Goal: Check status: Check status

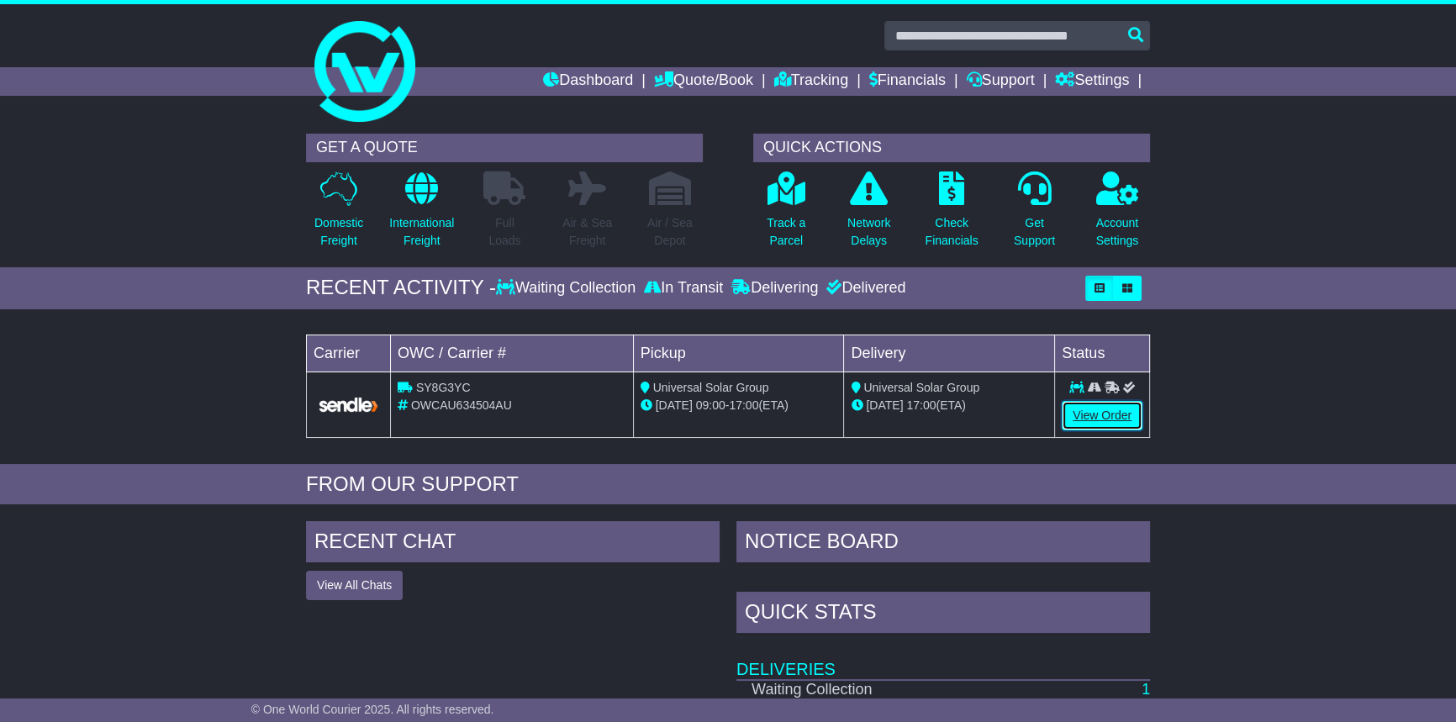
click at [1109, 411] on link "View Order" at bounding box center [1102, 415] width 81 height 29
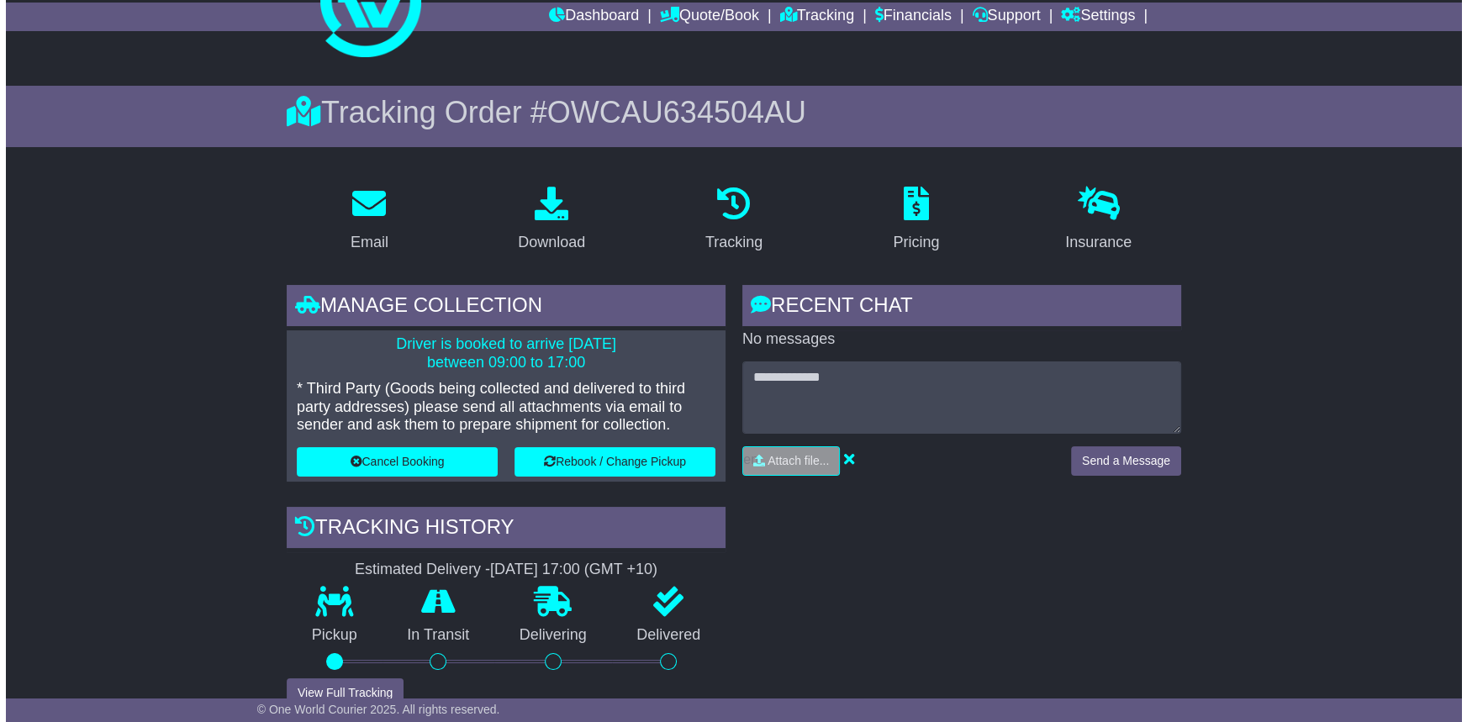
scroll to position [152, 0]
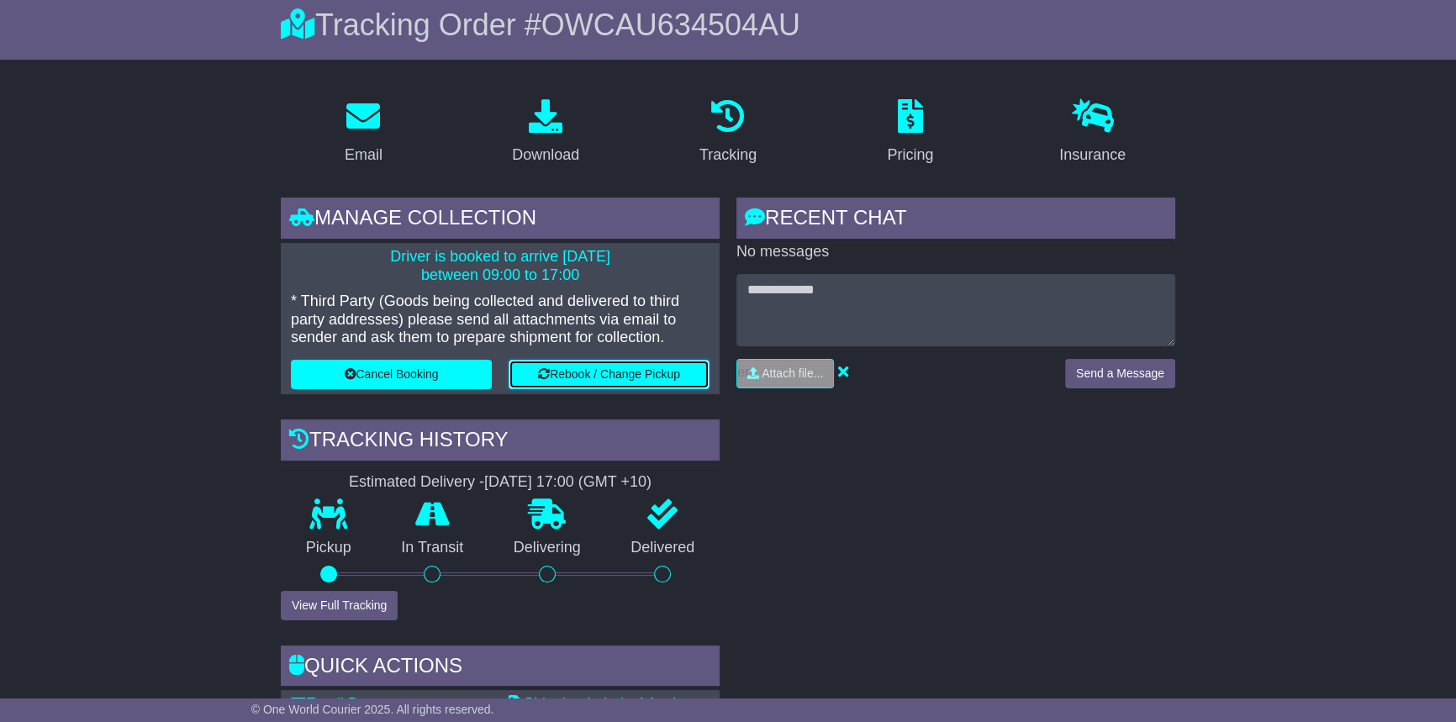
click at [559, 367] on button "Rebook / Change Pickup" at bounding box center [609, 374] width 201 height 29
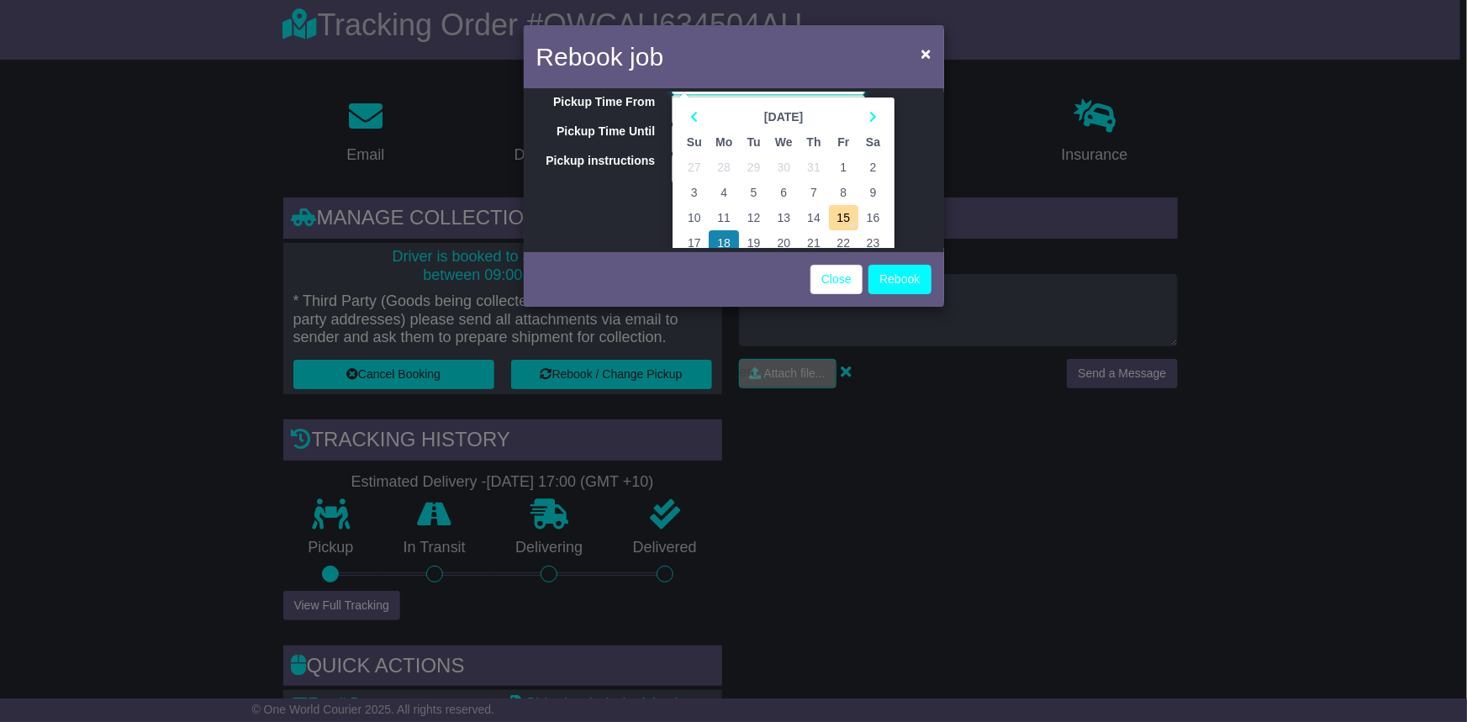
scroll to position [117, 0]
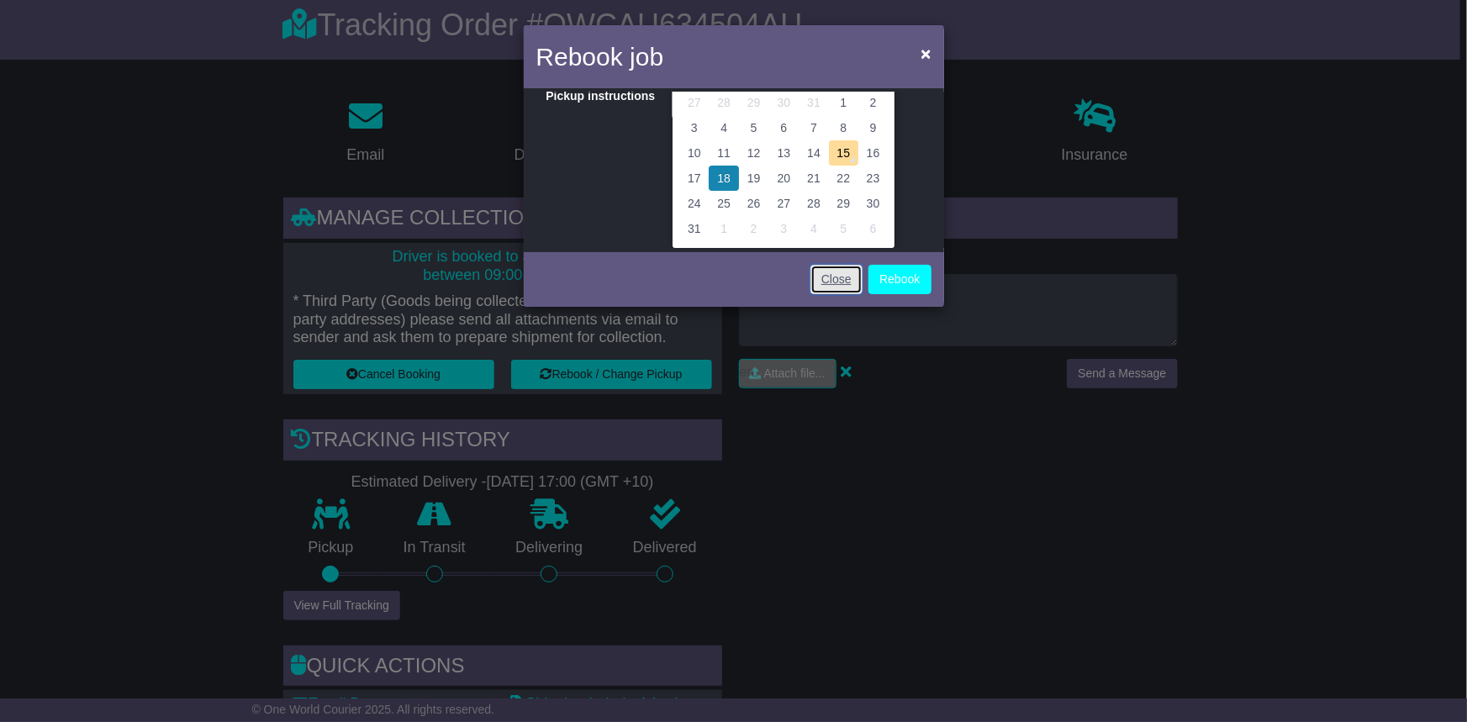
click at [834, 286] on link "Close" at bounding box center [837, 279] width 52 height 29
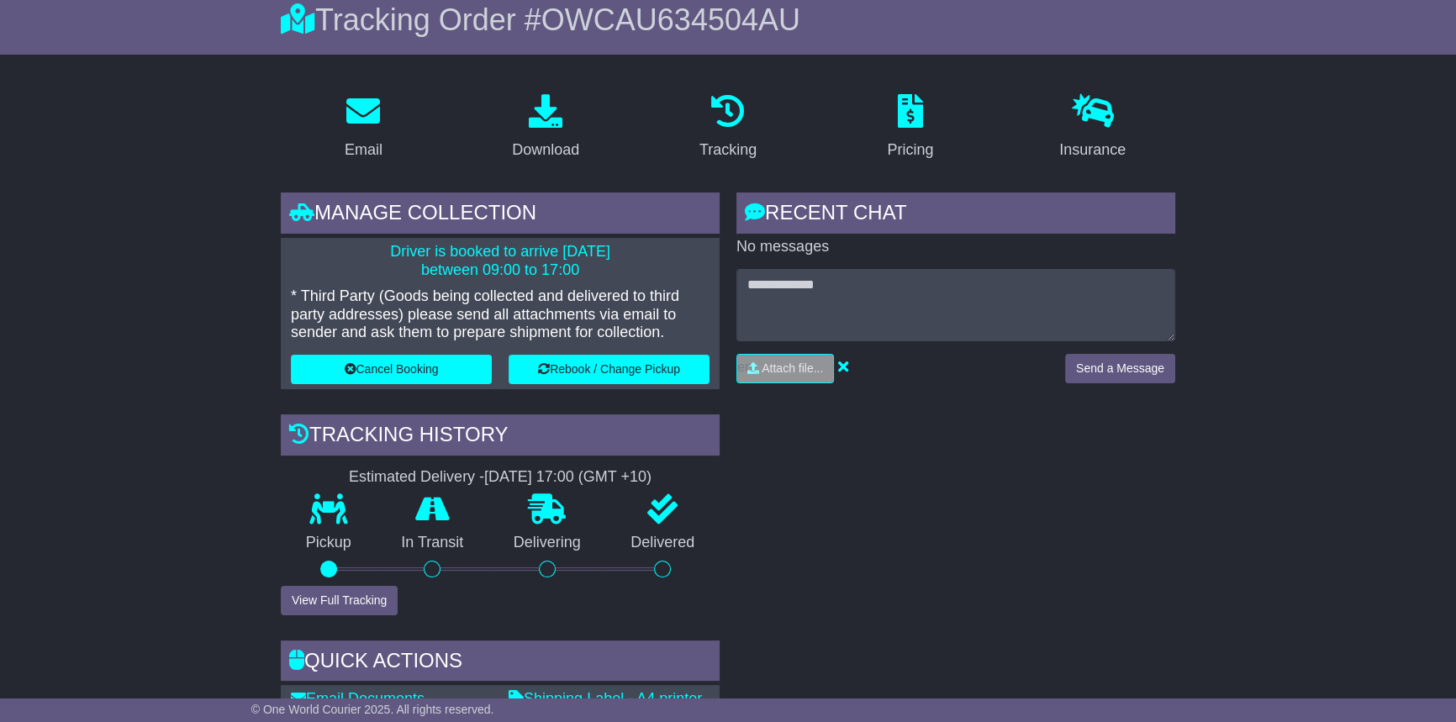
scroll to position [152, 0]
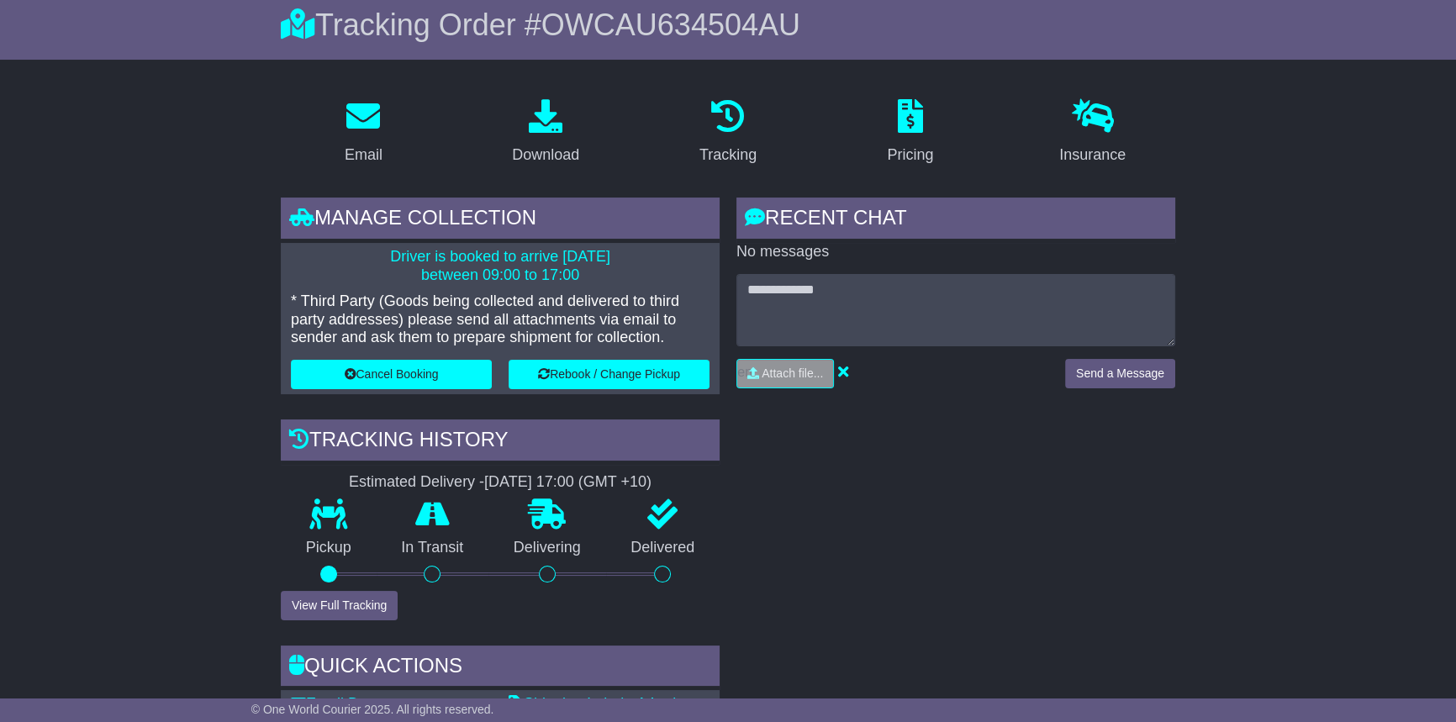
click at [378, 201] on div "Manage collection" at bounding box center [500, 220] width 439 height 45
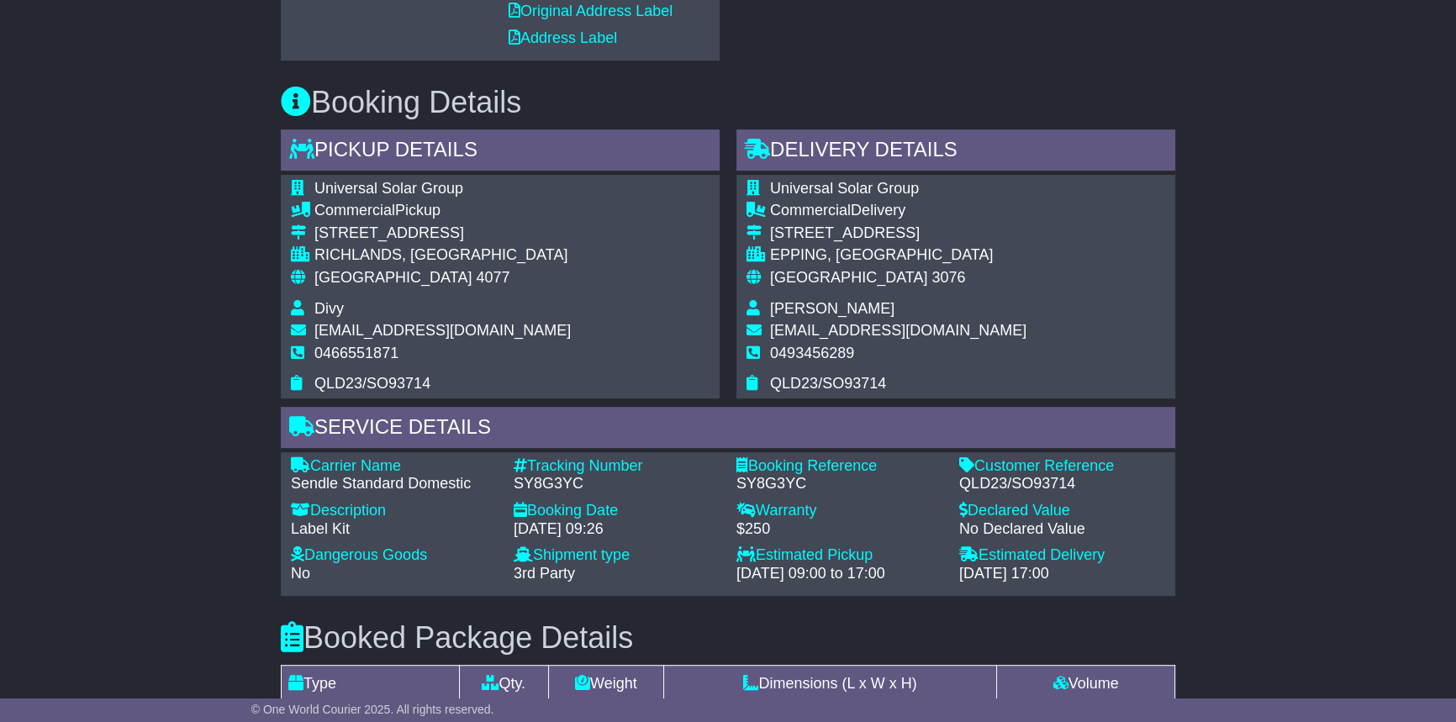
scroll to position [1423, 0]
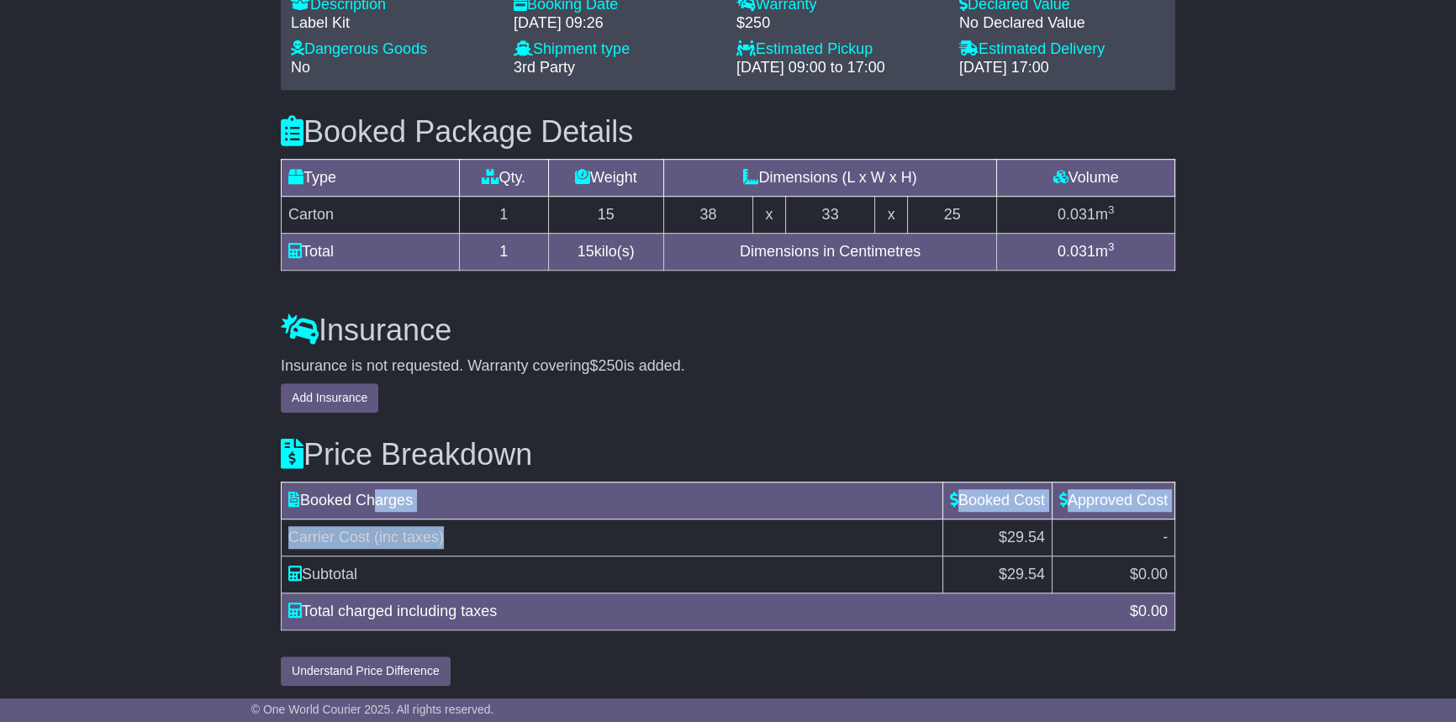
drag, startPoint x: 369, startPoint y: 500, endPoint x: 539, endPoint y: 514, distance: 170.4
click at [539, 514] on table "Booked Charges Booked Cost Approved Cost Carrier Cost (inc taxes) $29.54 - Subt…" at bounding box center [728, 556] width 895 height 149
click at [565, 526] on td "Carrier Cost (inc taxes)" at bounding box center [613, 537] width 662 height 37
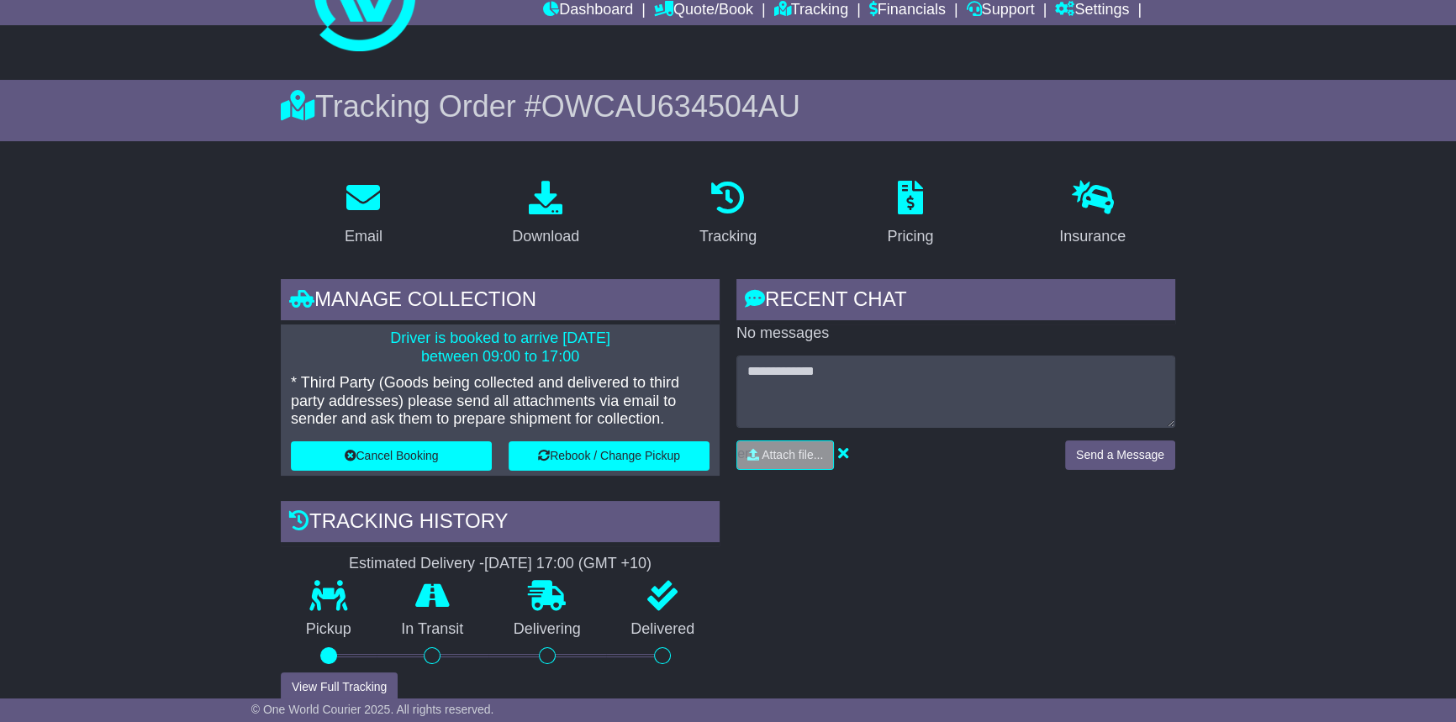
scroll to position [47, 0]
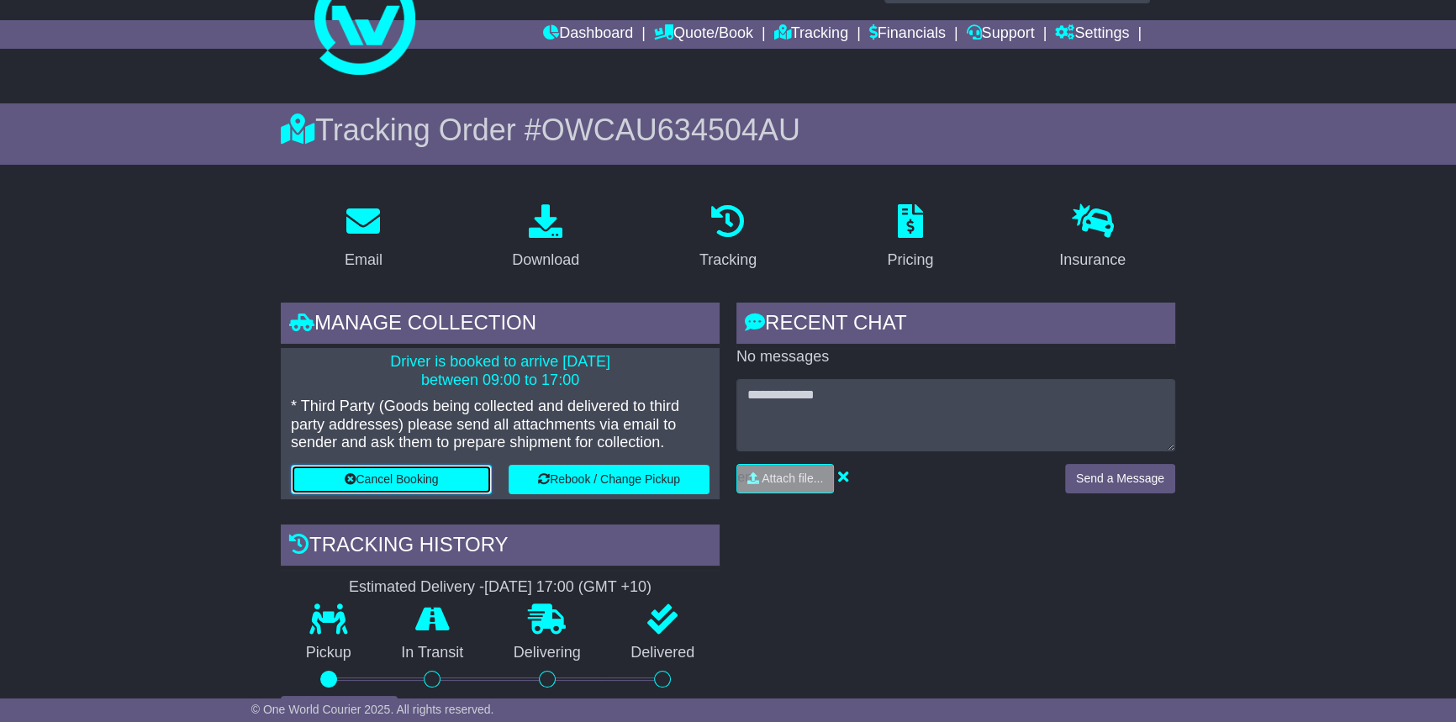
click at [420, 473] on button "Cancel Booking" at bounding box center [391, 479] width 201 height 29
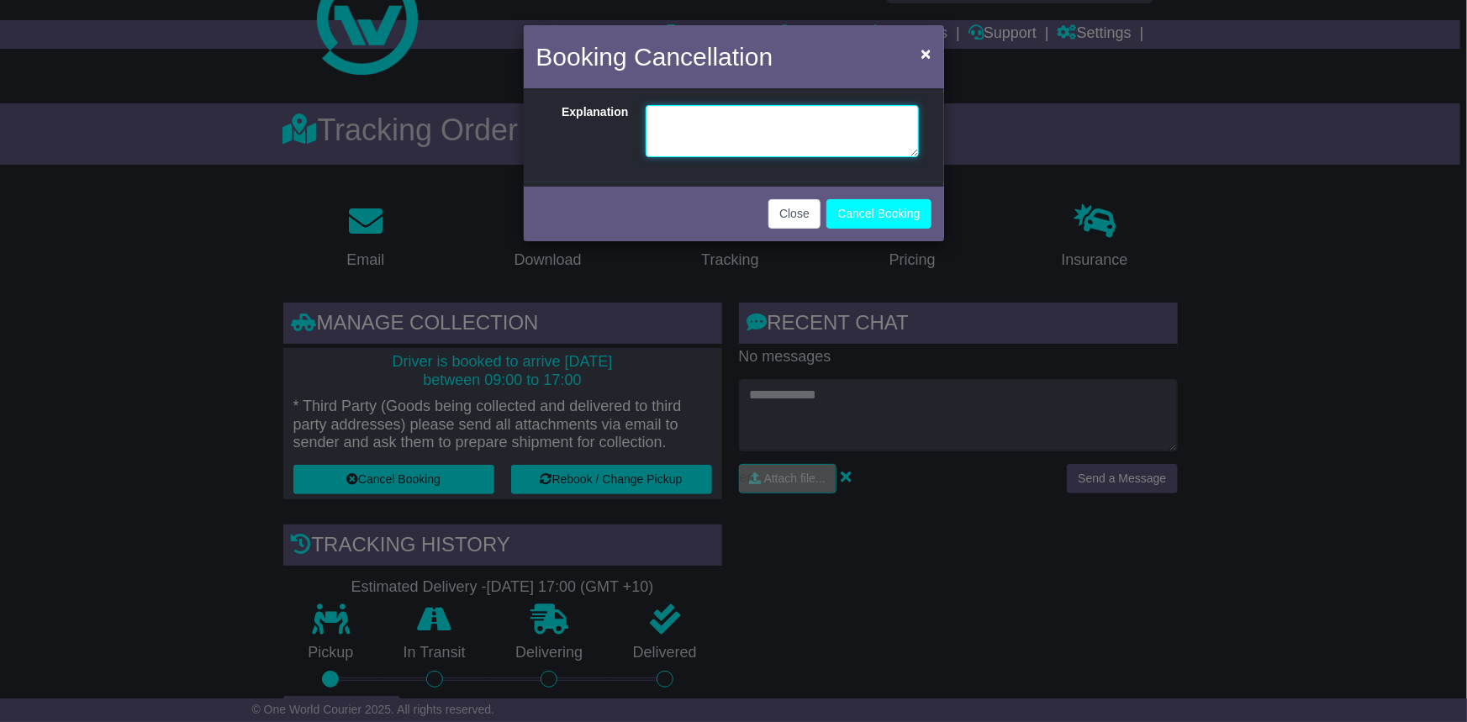
click at [721, 119] on textarea at bounding box center [782, 131] width 273 height 52
type textarea "**********"
click at [896, 220] on button "Cancel Booking" at bounding box center [879, 213] width 104 height 29
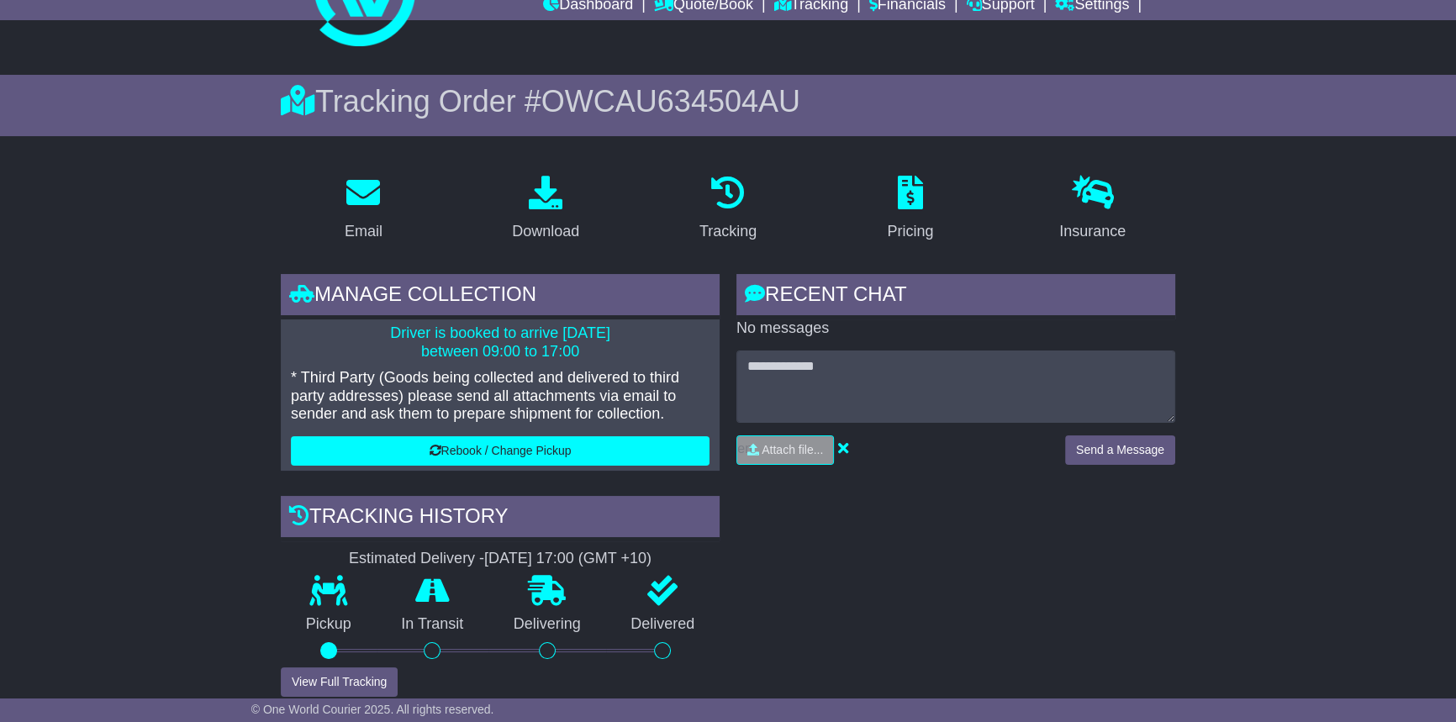
scroll to position [229, 0]
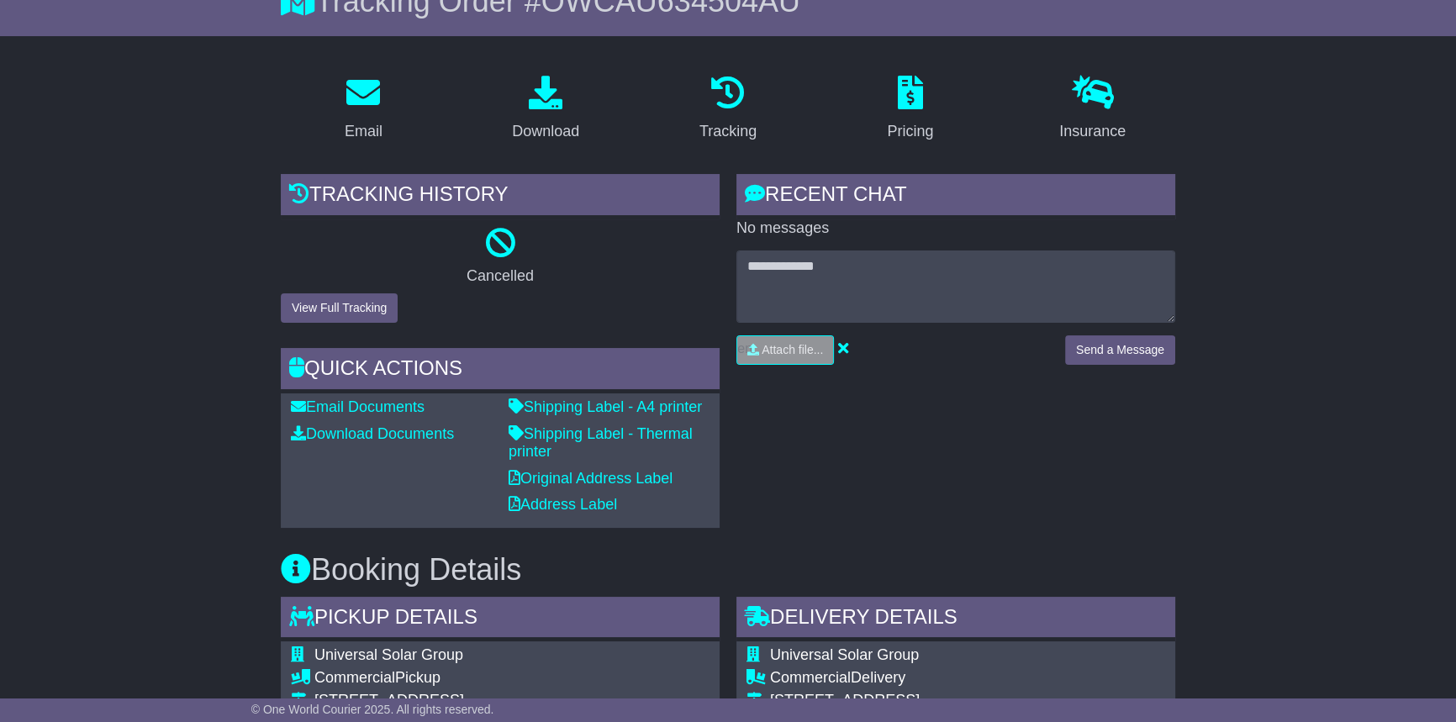
scroll to position [152, 0]
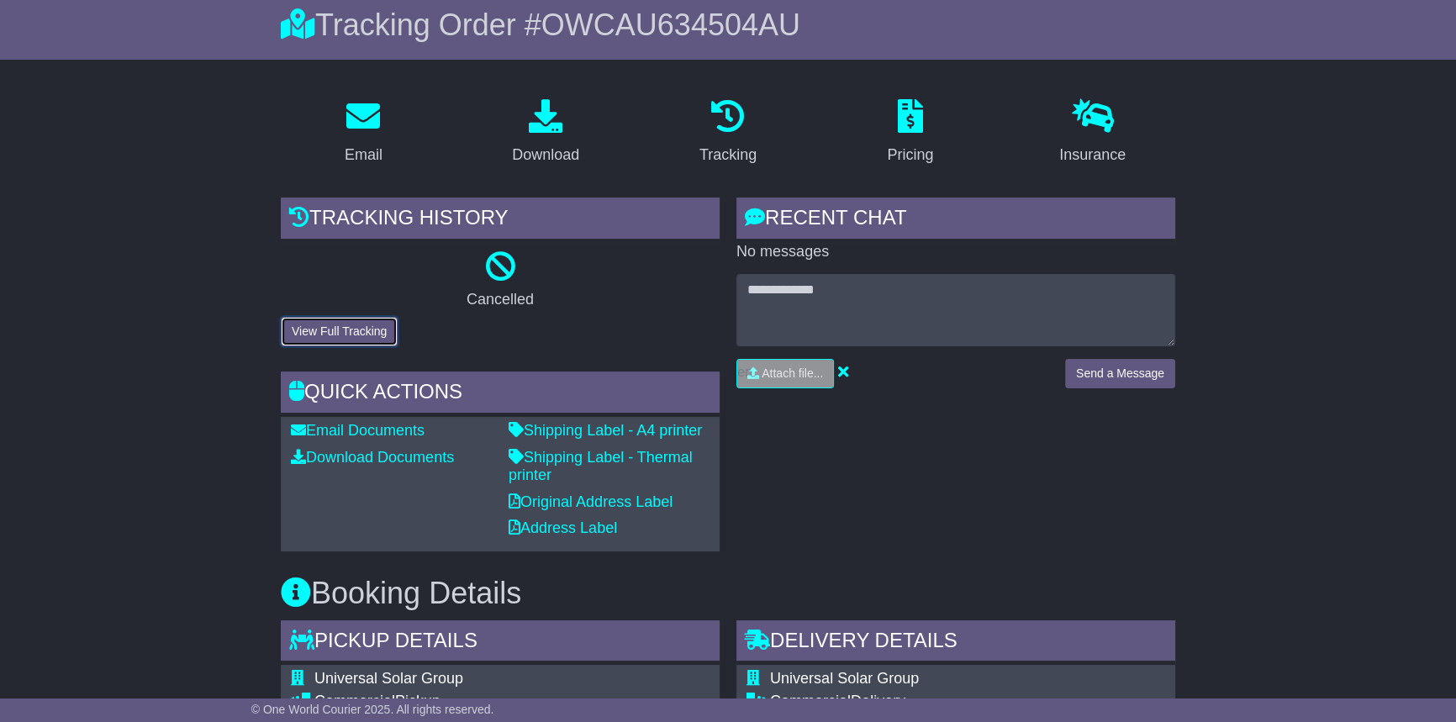
click at [372, 326] on button "View Full Tracking" at bounding box center [339, 331] width 117 height 29
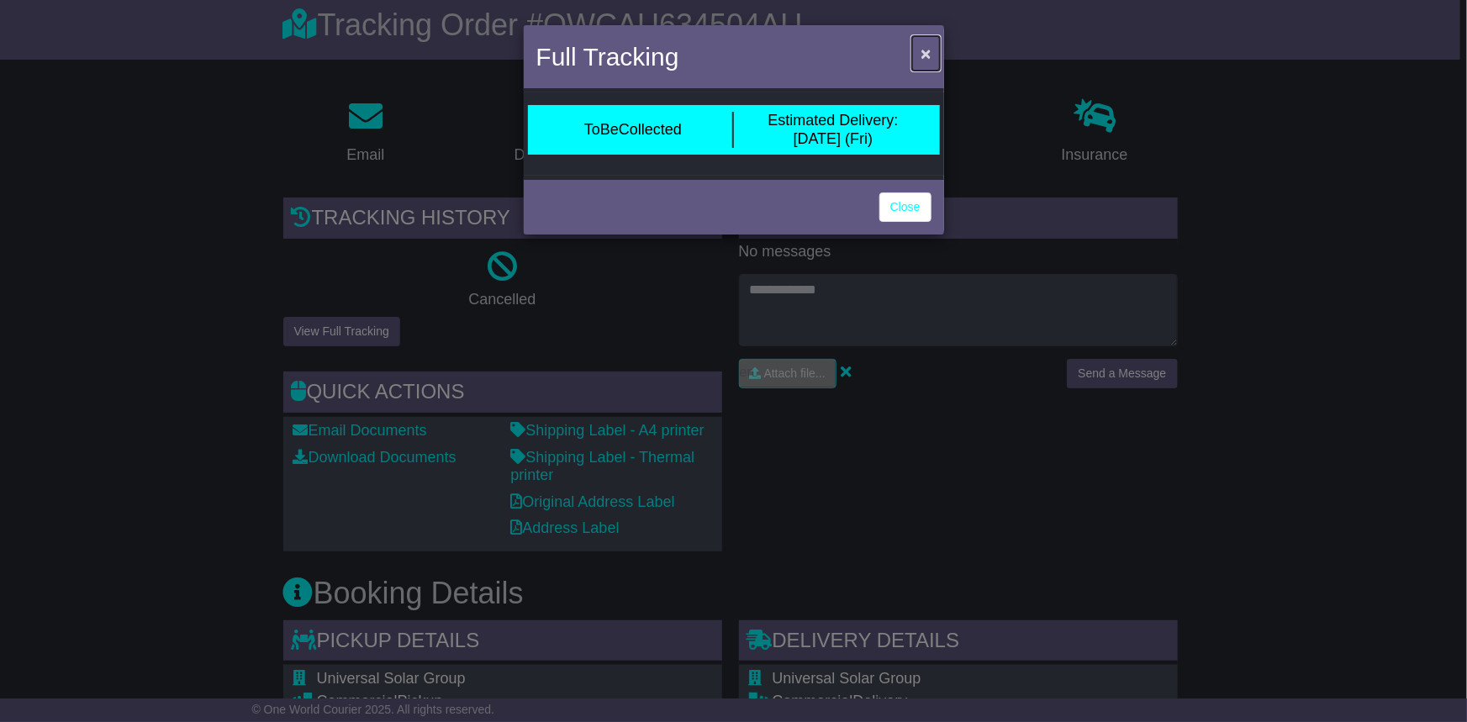
click at [912, 45] on button "×" at bounding box center [925, 53] width 27 height 34
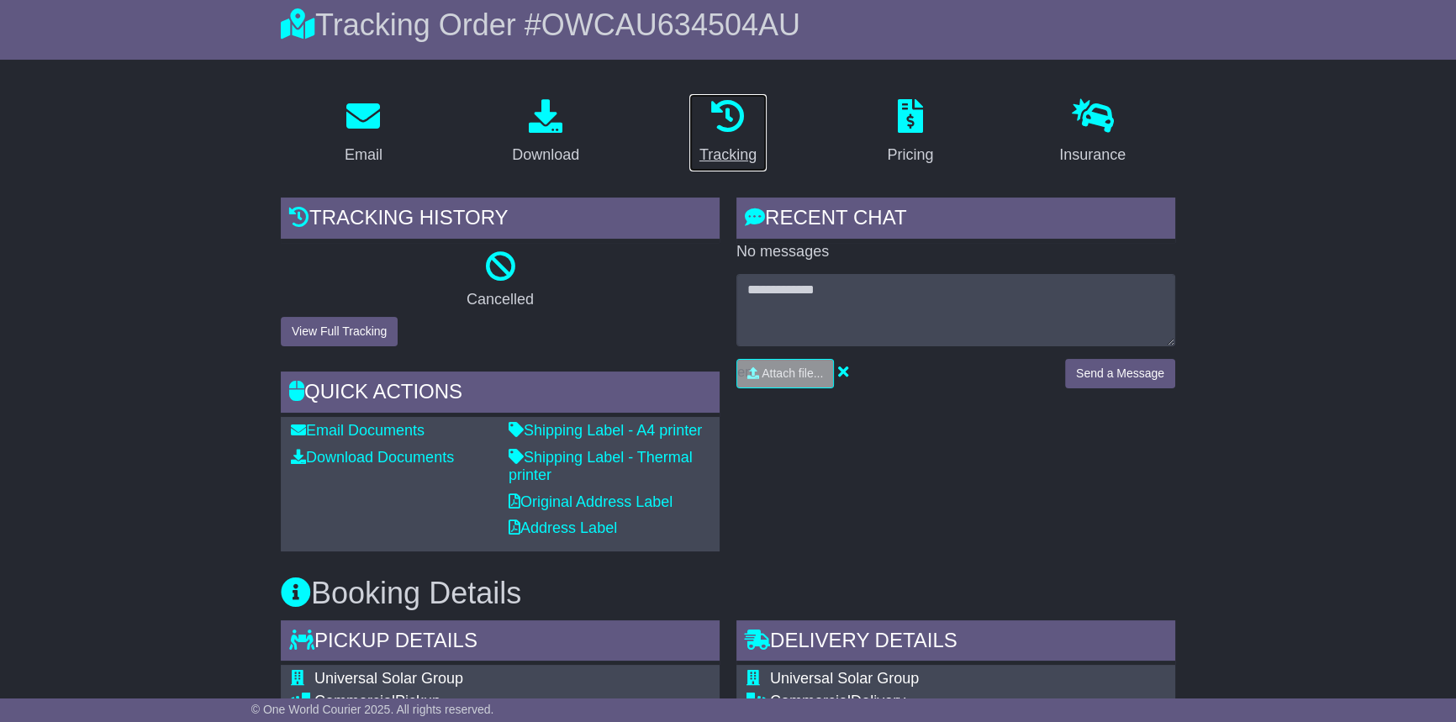
click at [728, 130] on icon at bounding box center [728, 116] width 34 height 34
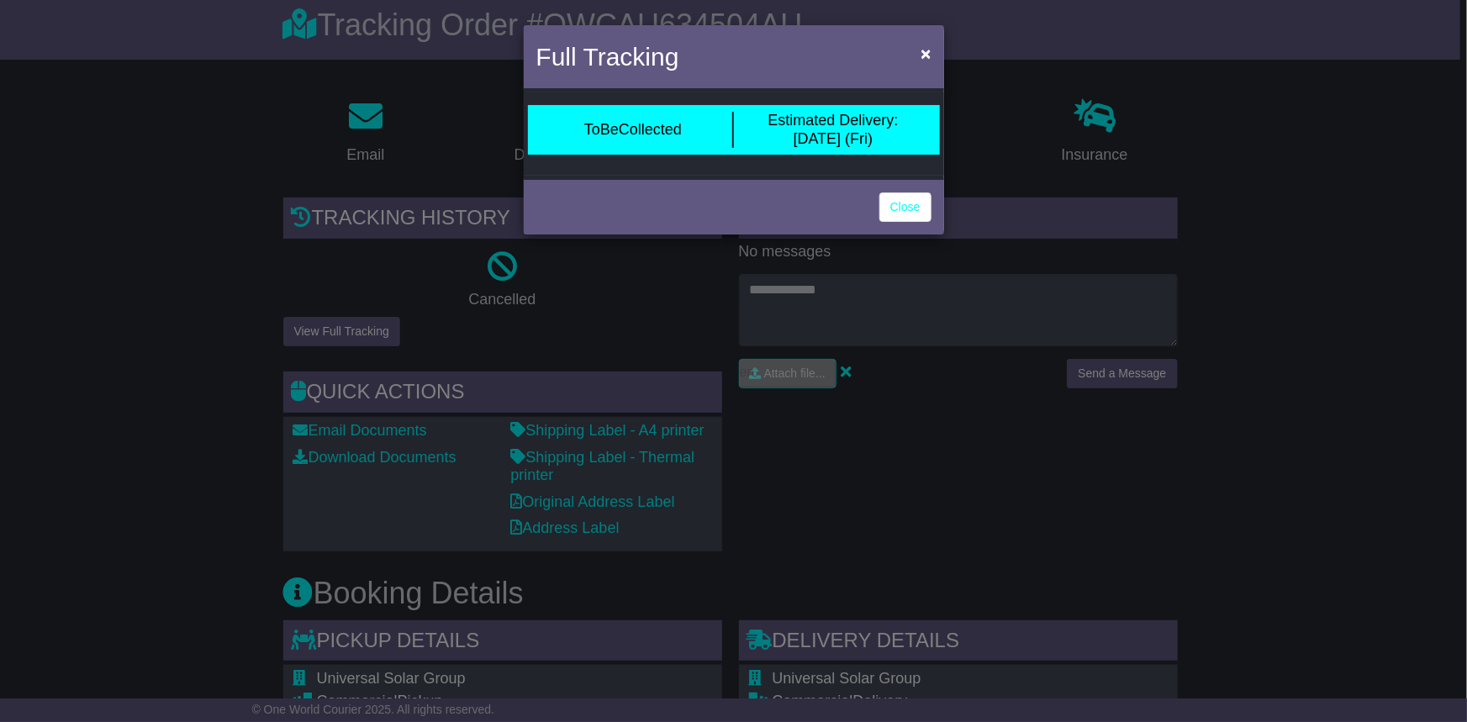
drag, startPoint x: 700, startPoint y: 141, endPoint x: 383, endPoint y: -25, distance: 358.8
click at [383, 0] on html "logistic@universalsolargroup.com.au Logout Kate Kate logistic@universalsolargro…" at bounding box center [733, 209] width 1467 height 722
click at [896, 202] on link "Close" at bounding box center [906, 207] width 52 height 29
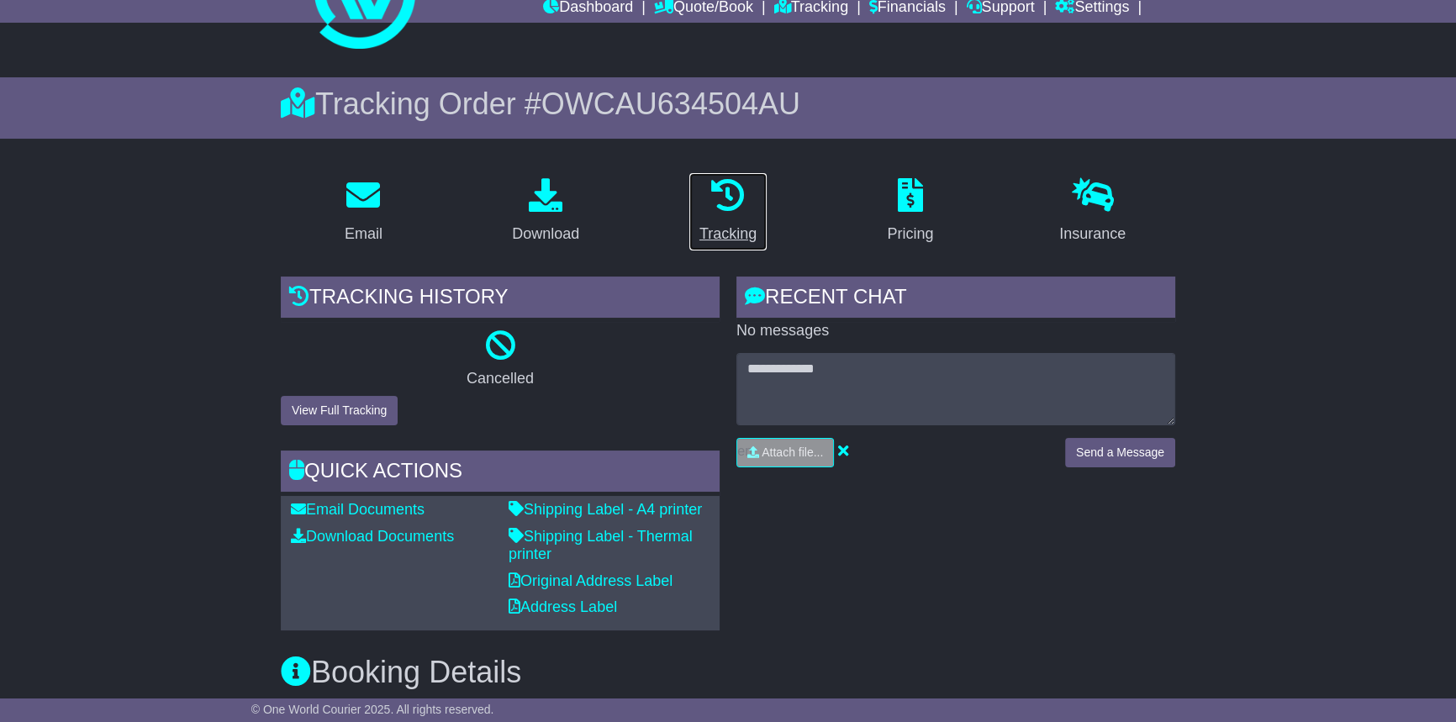
scroll to position [0, 0]
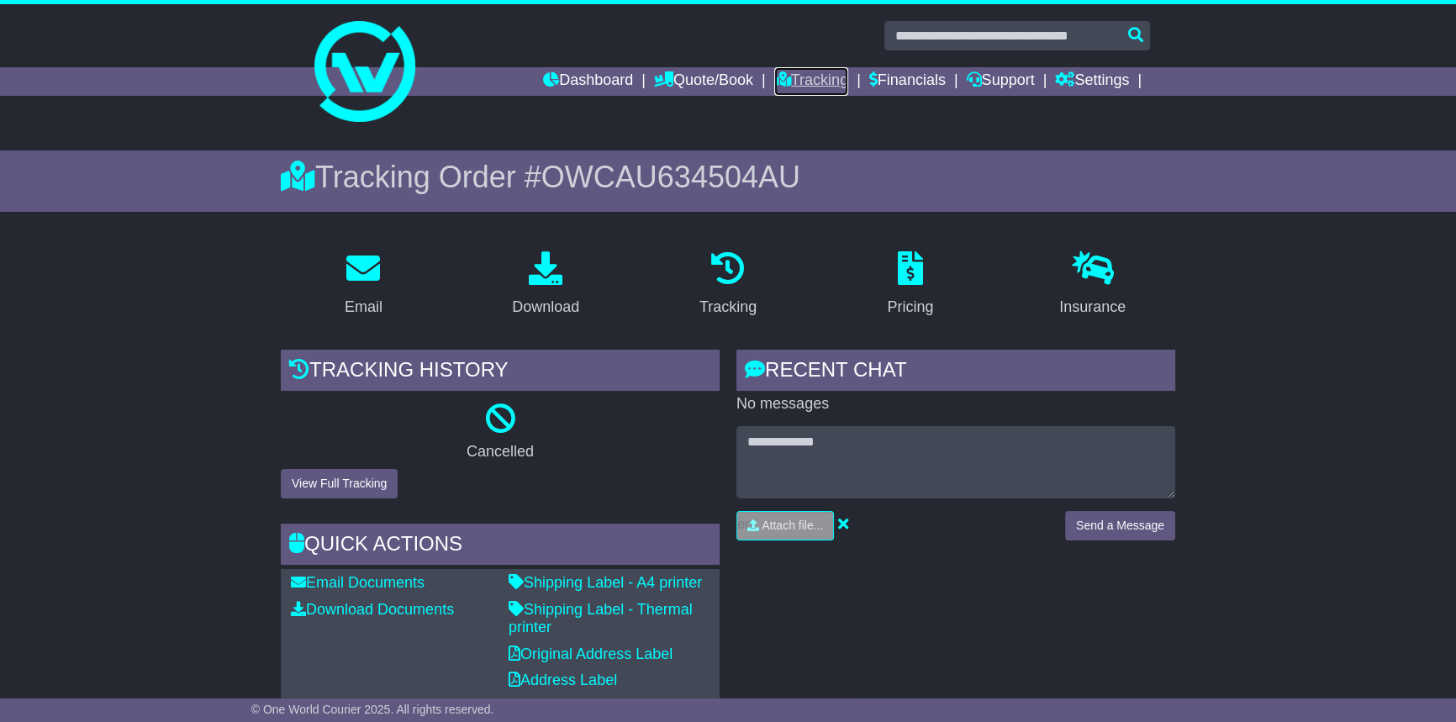
click at [774, 79] on icon at bounding box center [782, 78] width 17 height 15
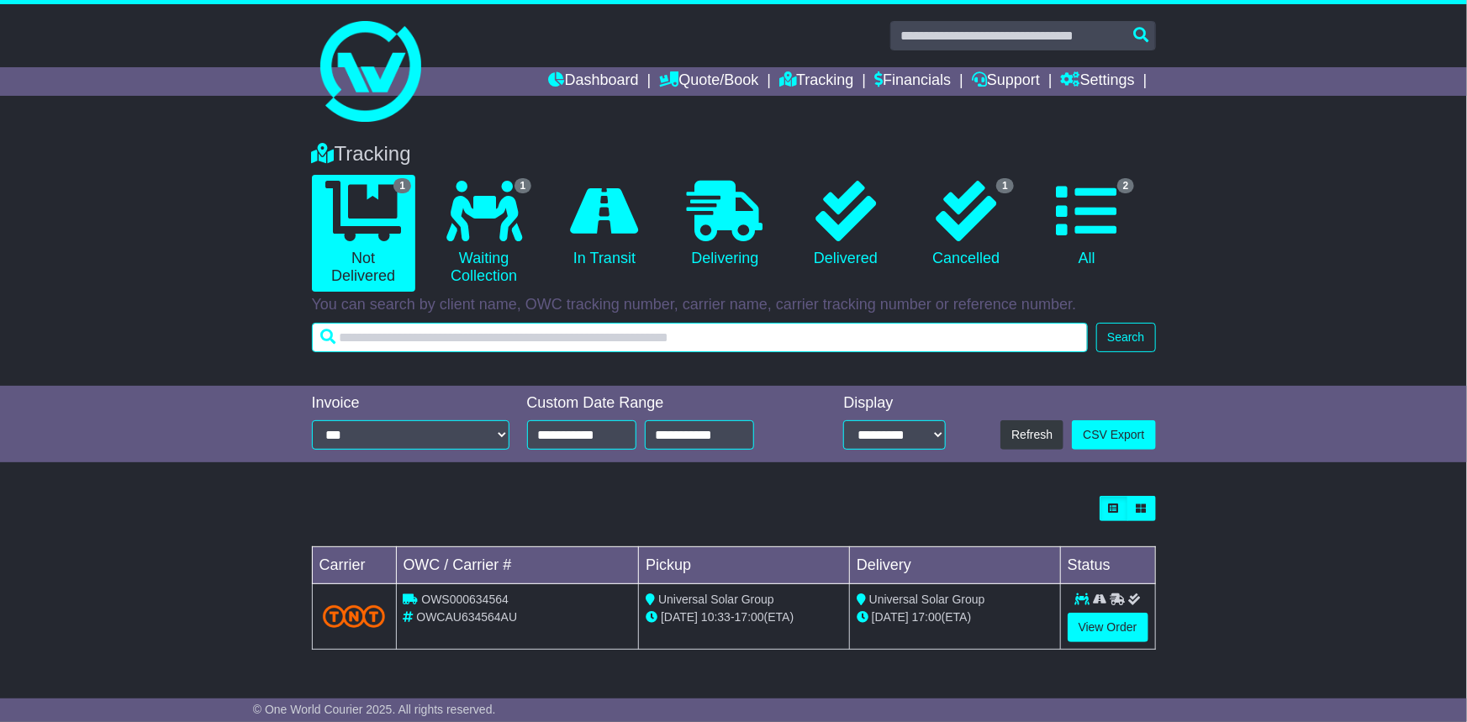
click at [472, 339] on input "text" at bounding box center [700, 337] width 777 height 29
click at [514, 333] on input "text" at bounding box center [700, 337] width 777 height 29
paste input "**********"
type input "**********"
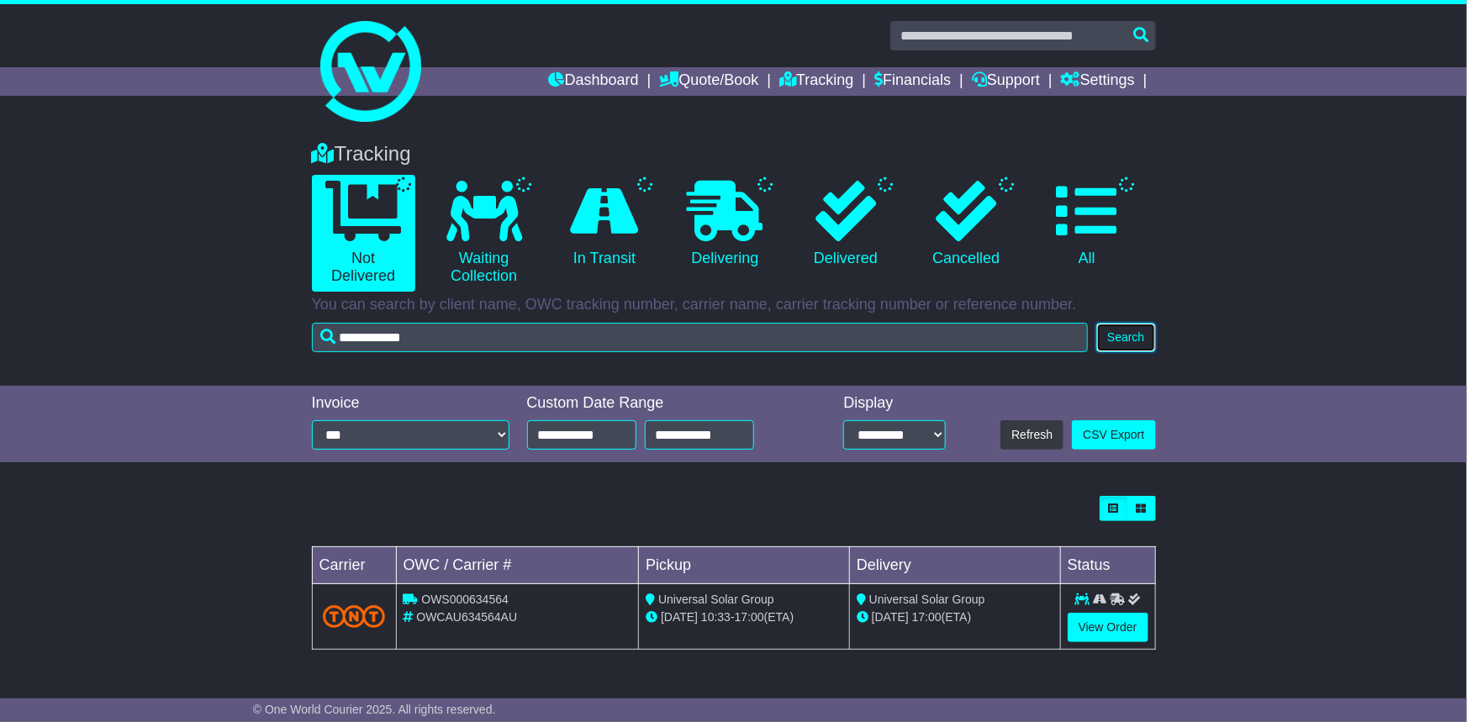
click at [1133, 330] on button "Search" at bounding box center [1125, 337] width 59 height 29
click at [1086, 621] on link "View Order" at bounding box center [1108, 627] width 81 height 29
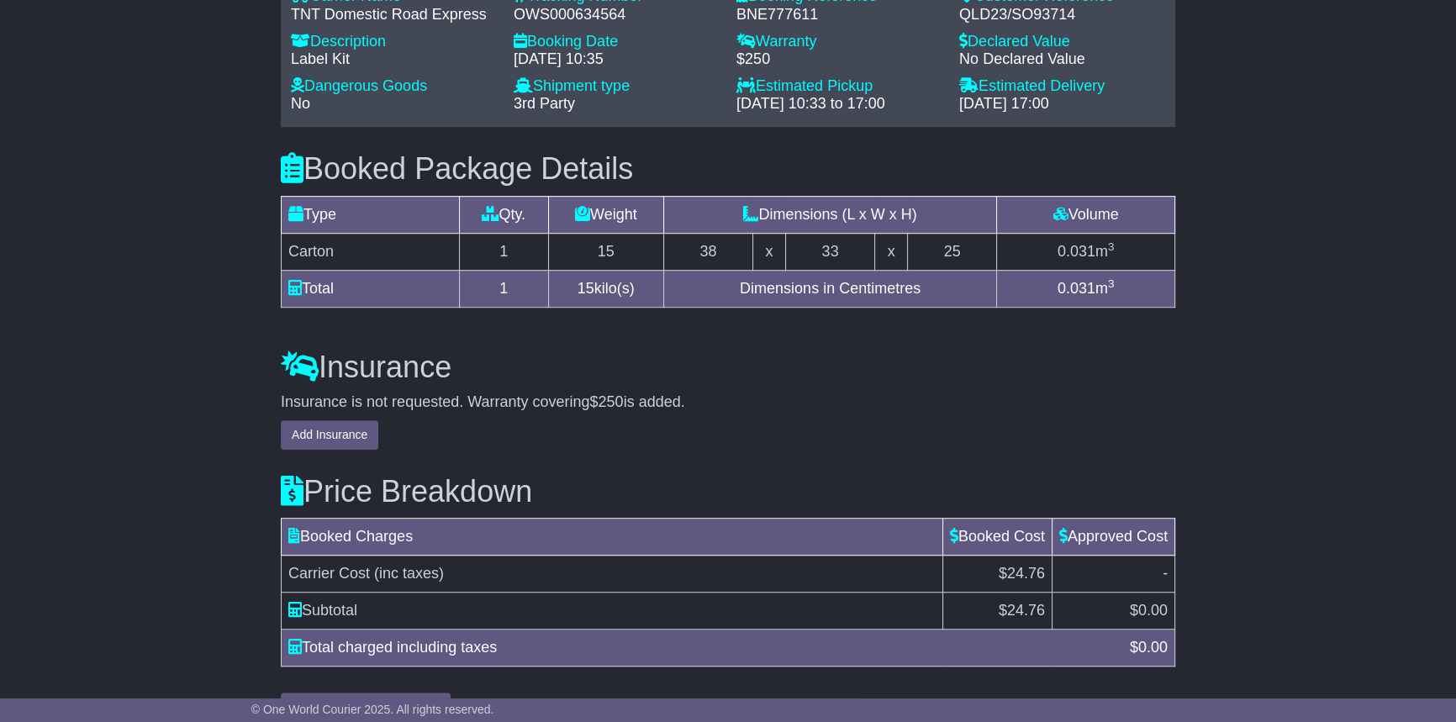
scroll to position [1450, 0]
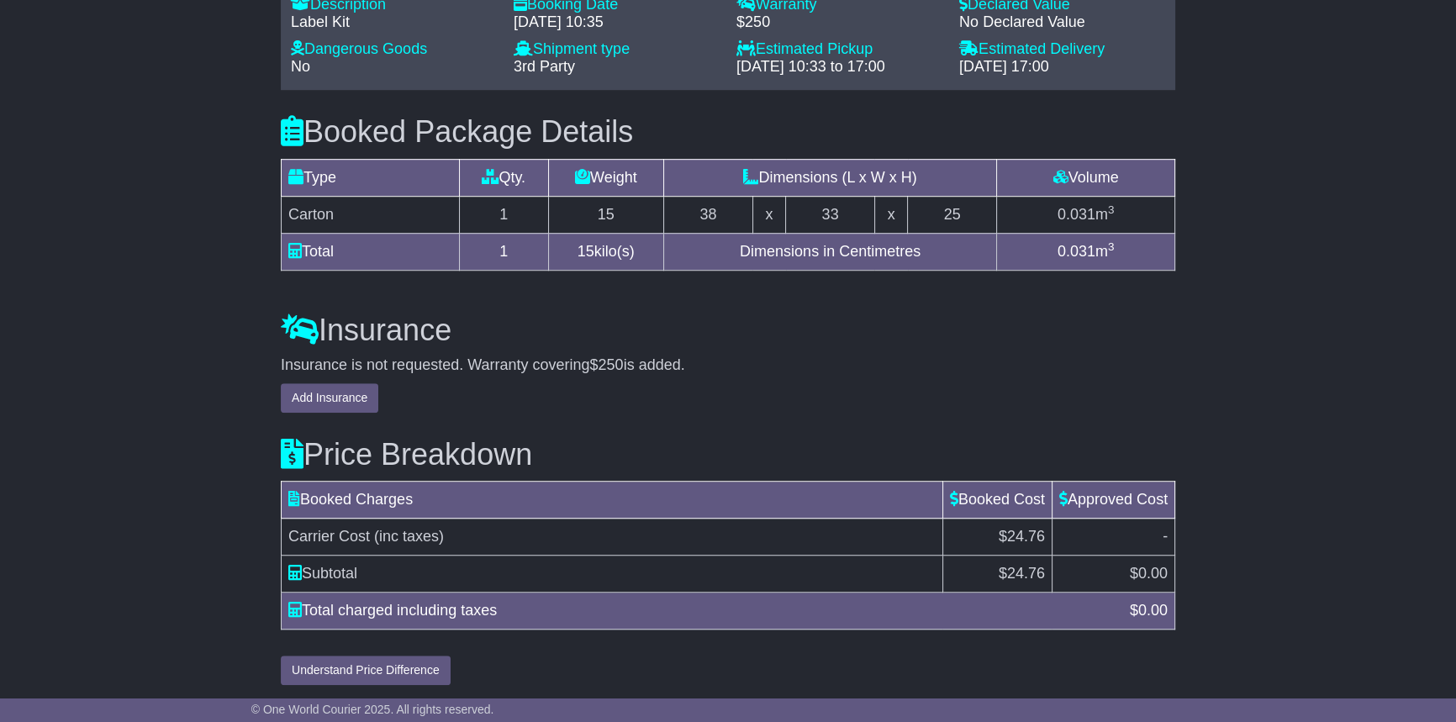
click at [1014, 559] on td "$ 24.76" at bounding box center [997, 574] width 109 height 37
click at [1017, 559] on td "$ 24.76" at bounding box center [997, 574] width 109 height 37
click at [1025, 576] on span "24.76" at bounding box center [1026, 573] width 38 height 17
copy span "24.76"
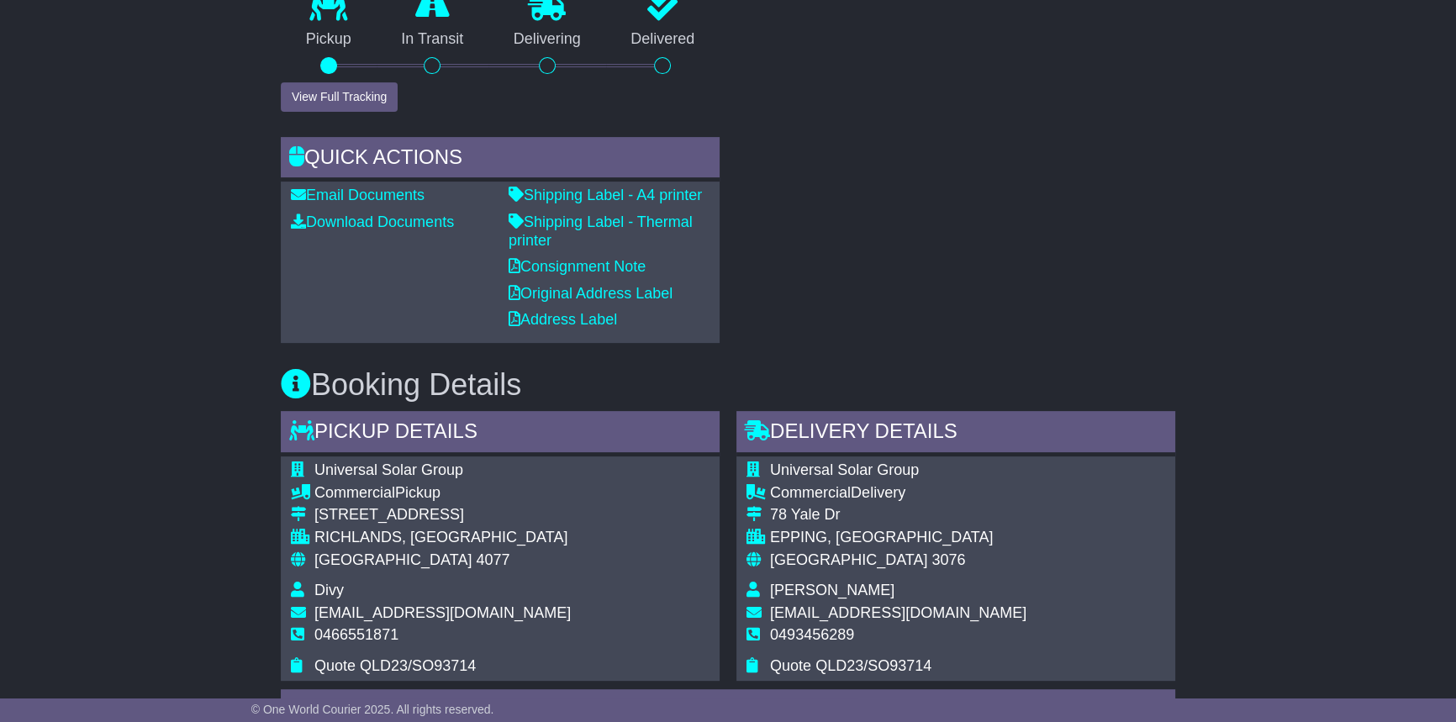
scroll to position [688, 0]
